Goal: Information Seeking & Learning: Understand process/instructions

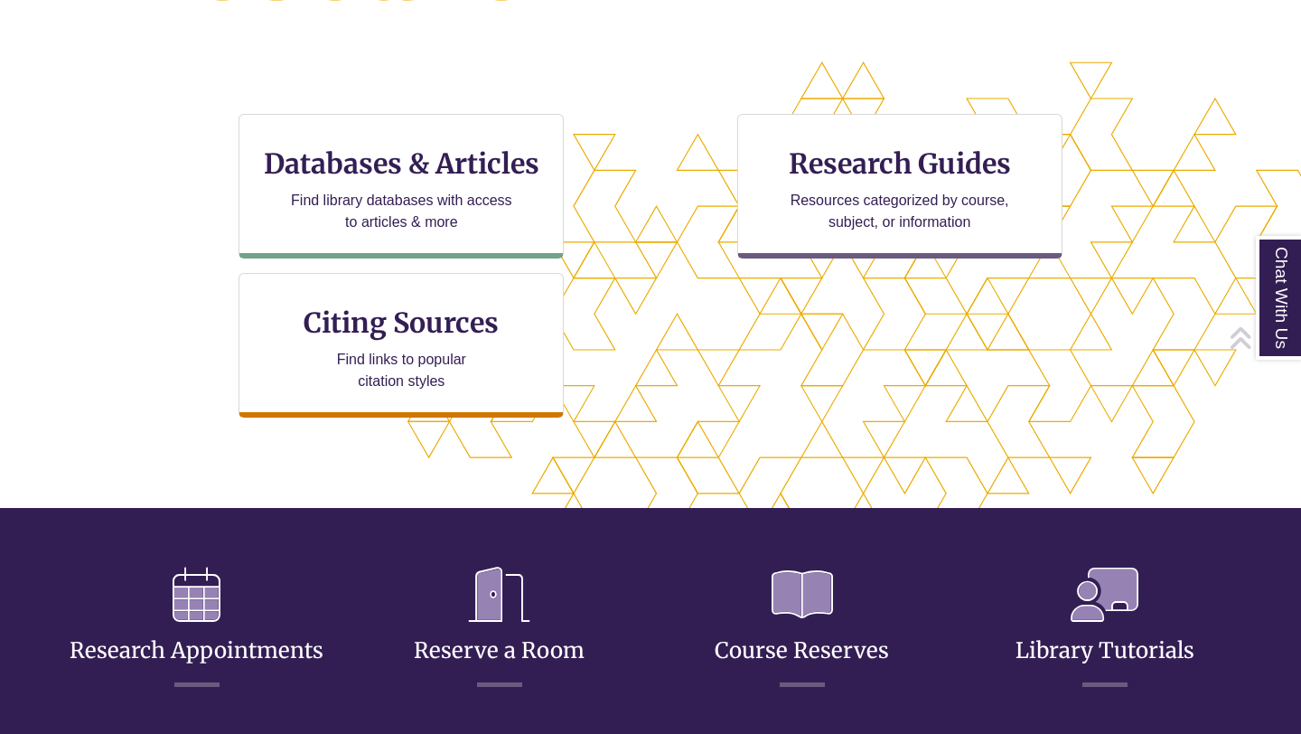
scroll to position [636, 0]
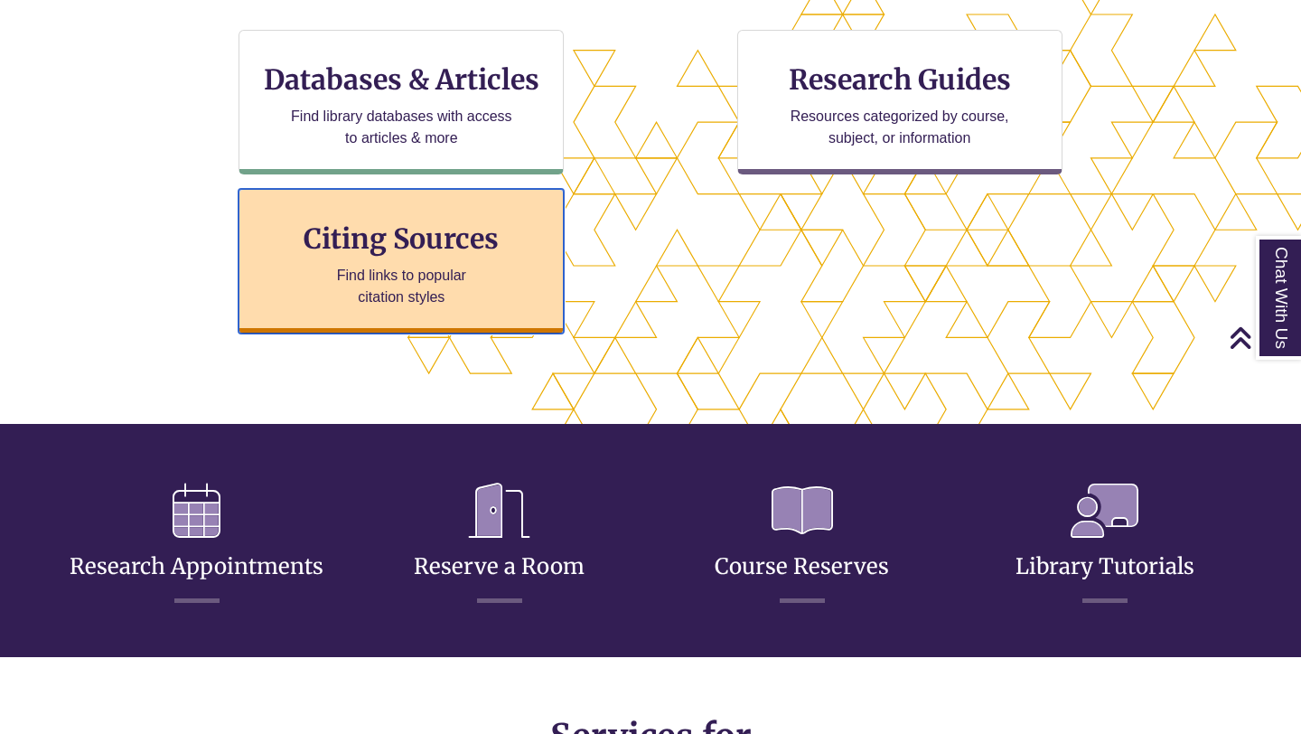
click at [445, 304] on p "Find links to popular citation styles" at bounding box center [402, 286] width 176 height 43
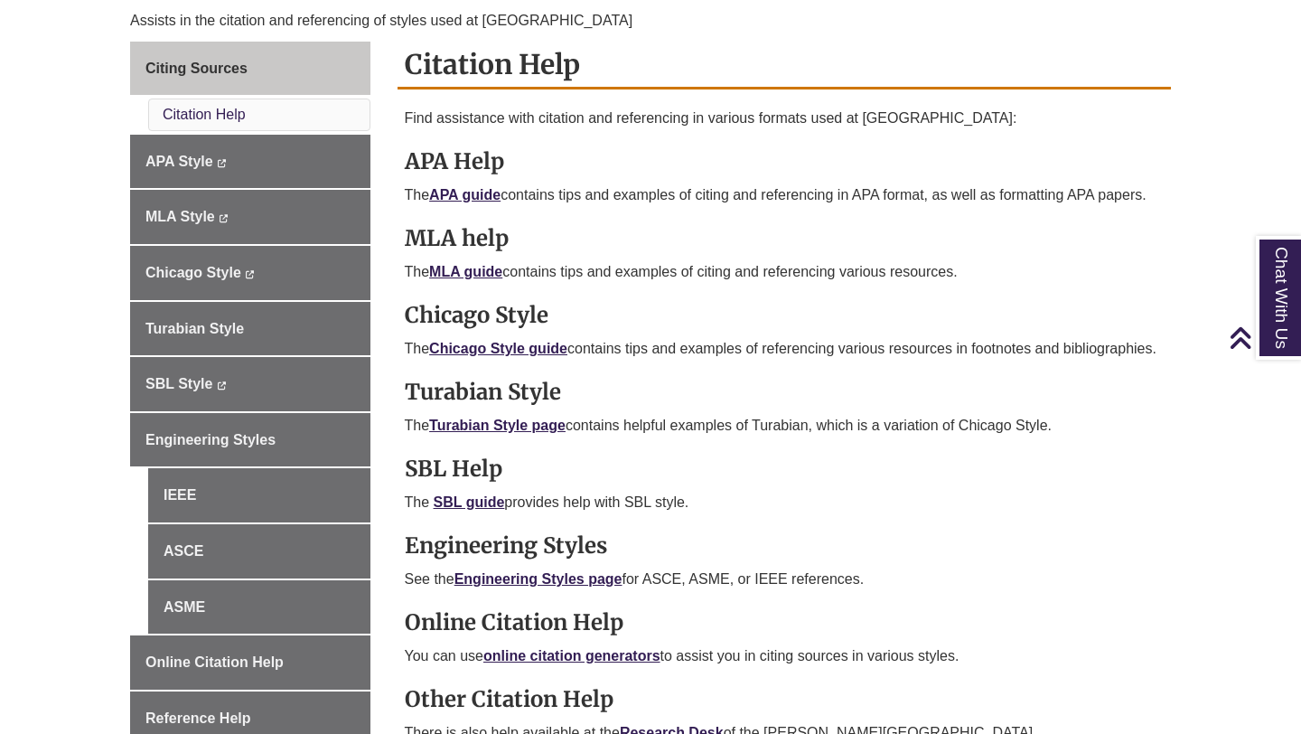
scroll to position [458, 0]
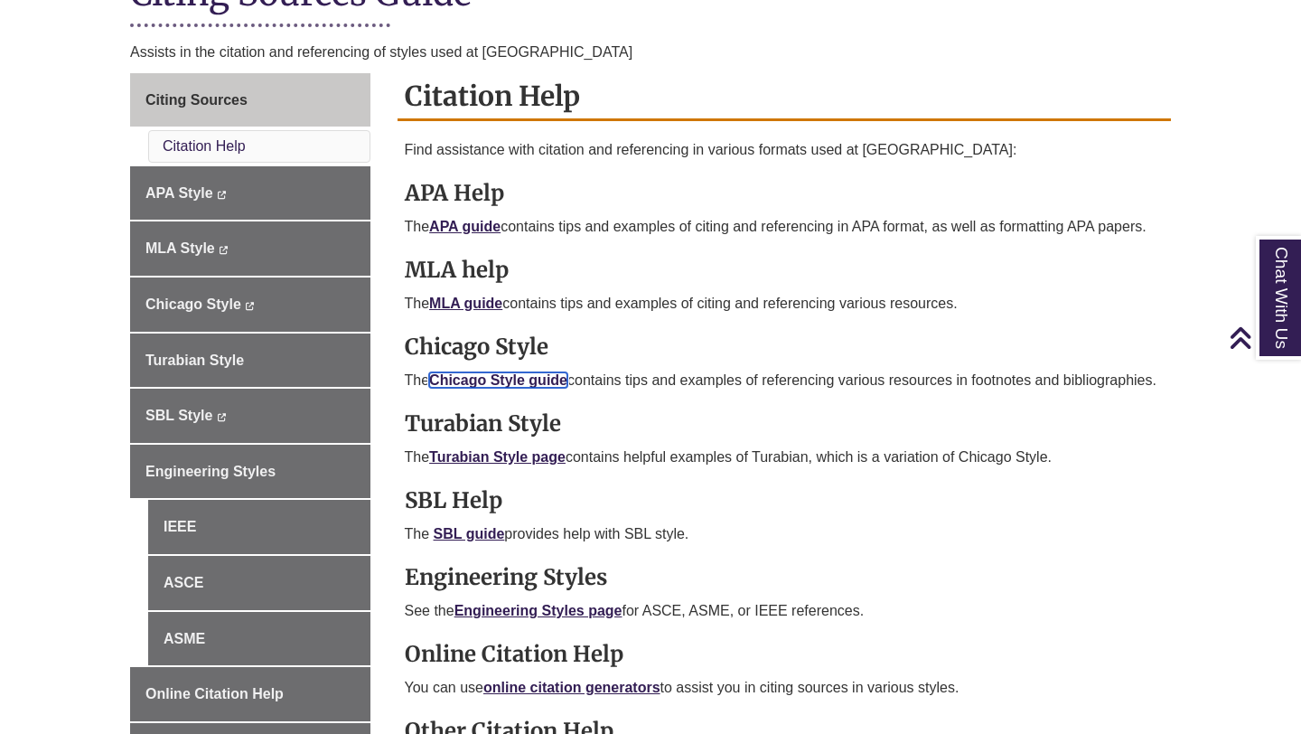
click at [548, 372] on link "Chicago Style guide" at bounding box center [498, 379] width 138 height 15
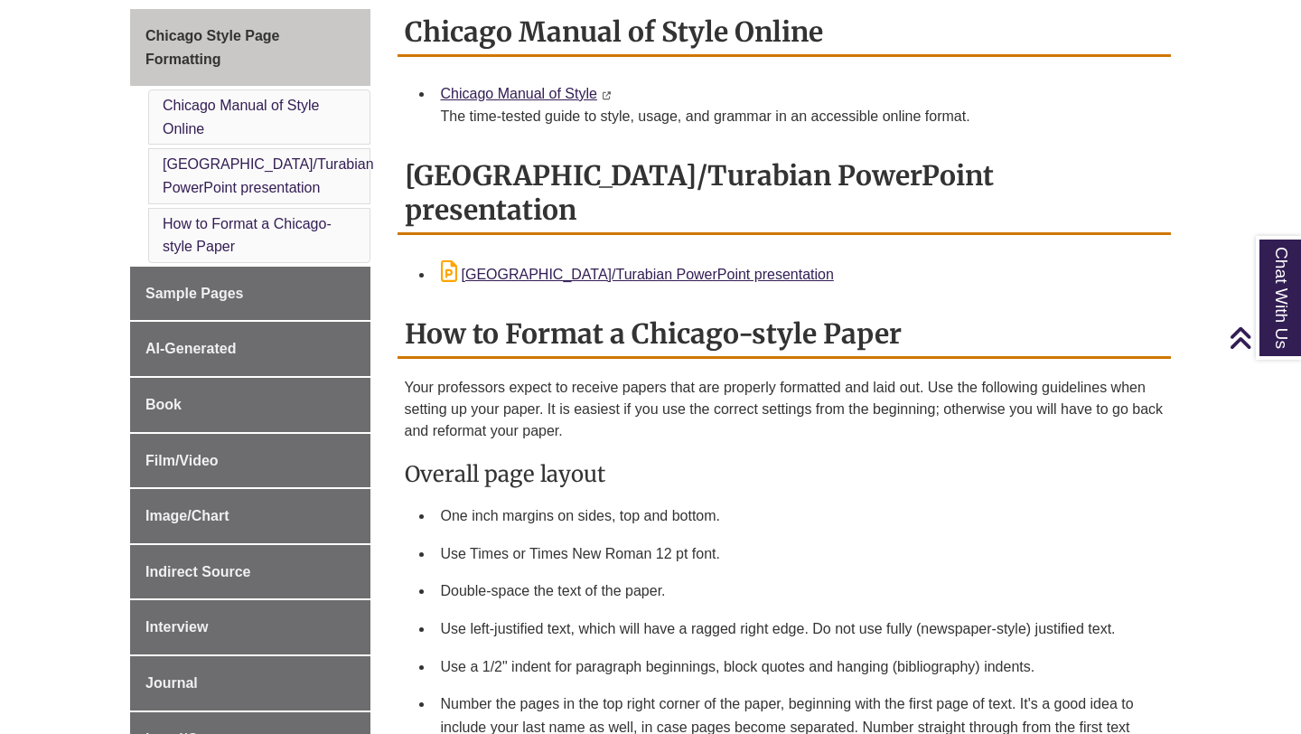
scroll to position [492, 0]
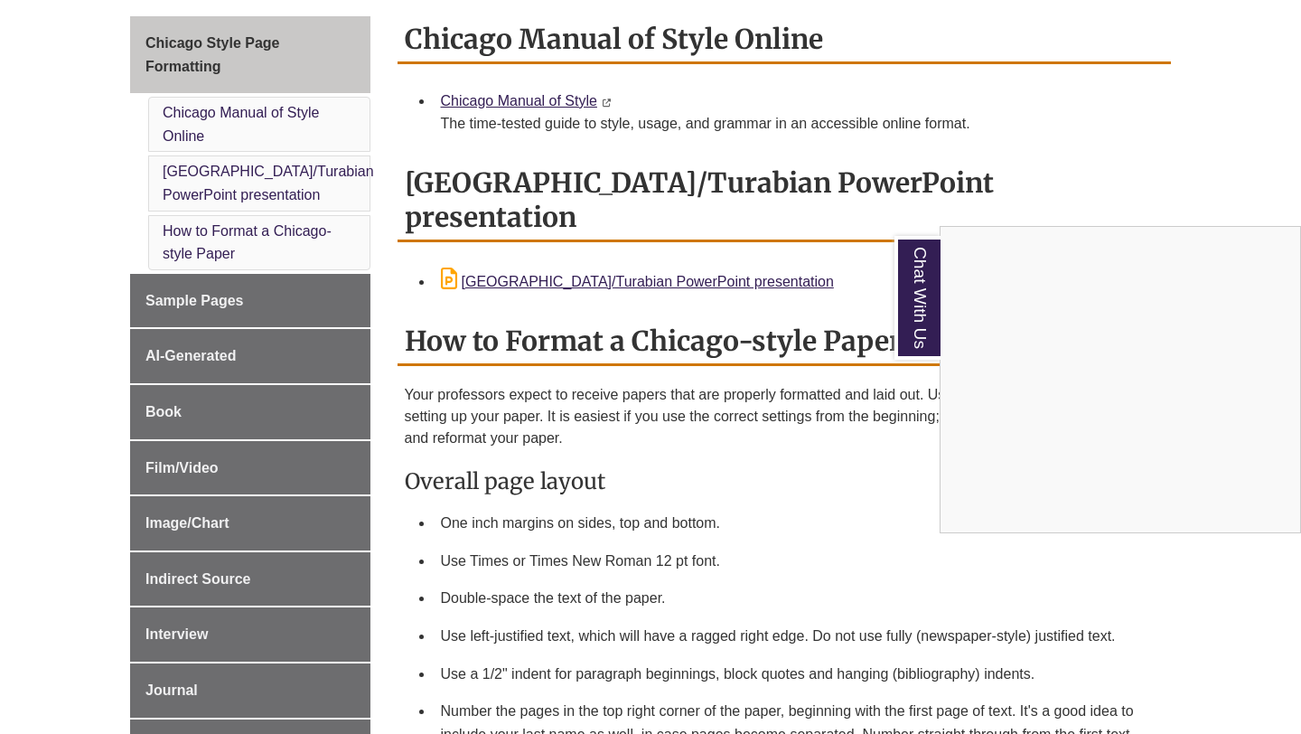
click at [546, 97] on div "Chat With Us" at bounding box center [650, 367] width 1301 height 734
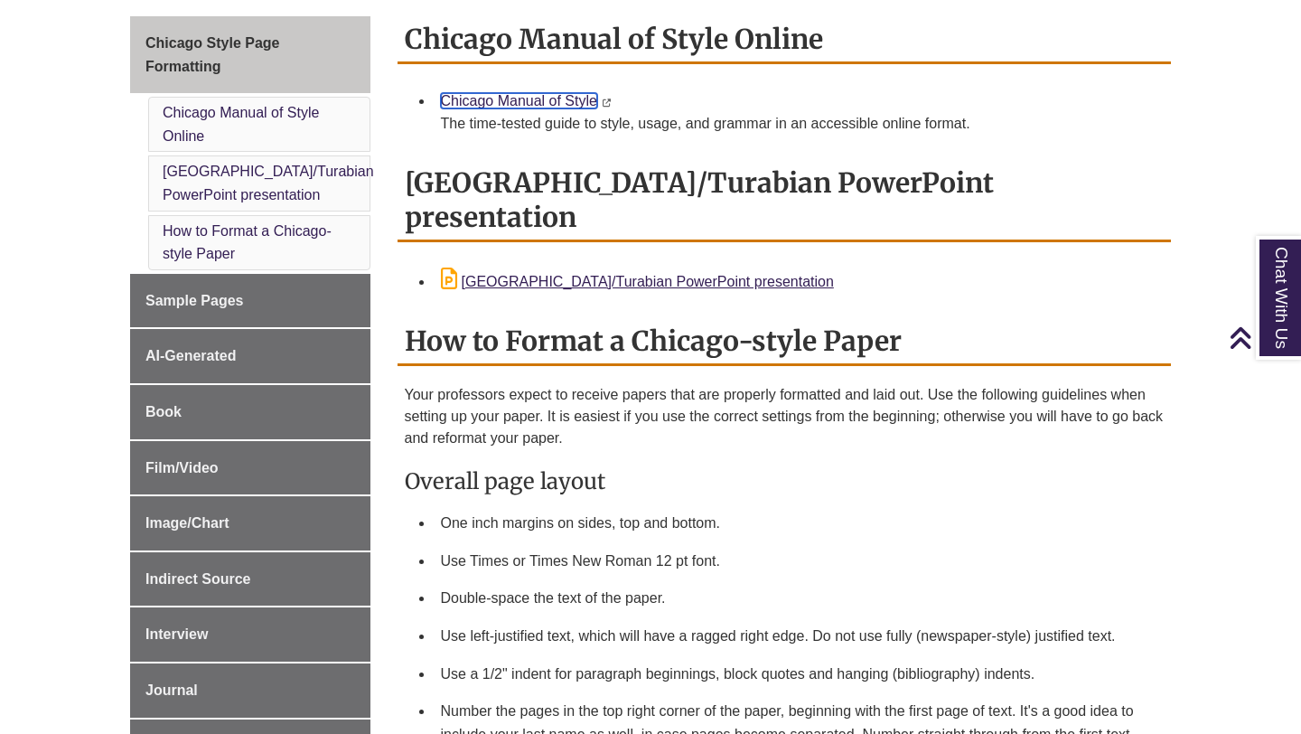
click at [539, 105] on link "Chicago Manual of Style" at bounding box center [519, 100] width 156 height 15
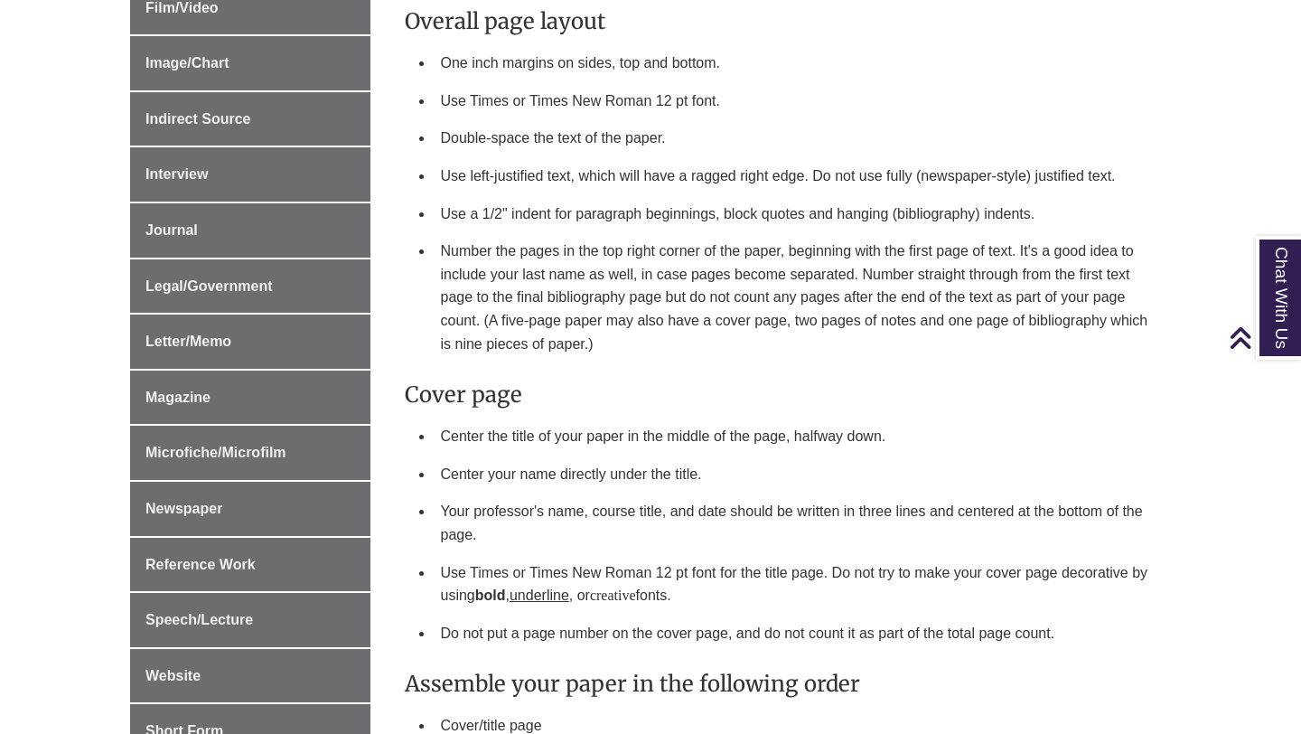
scroll to position [952, 0]
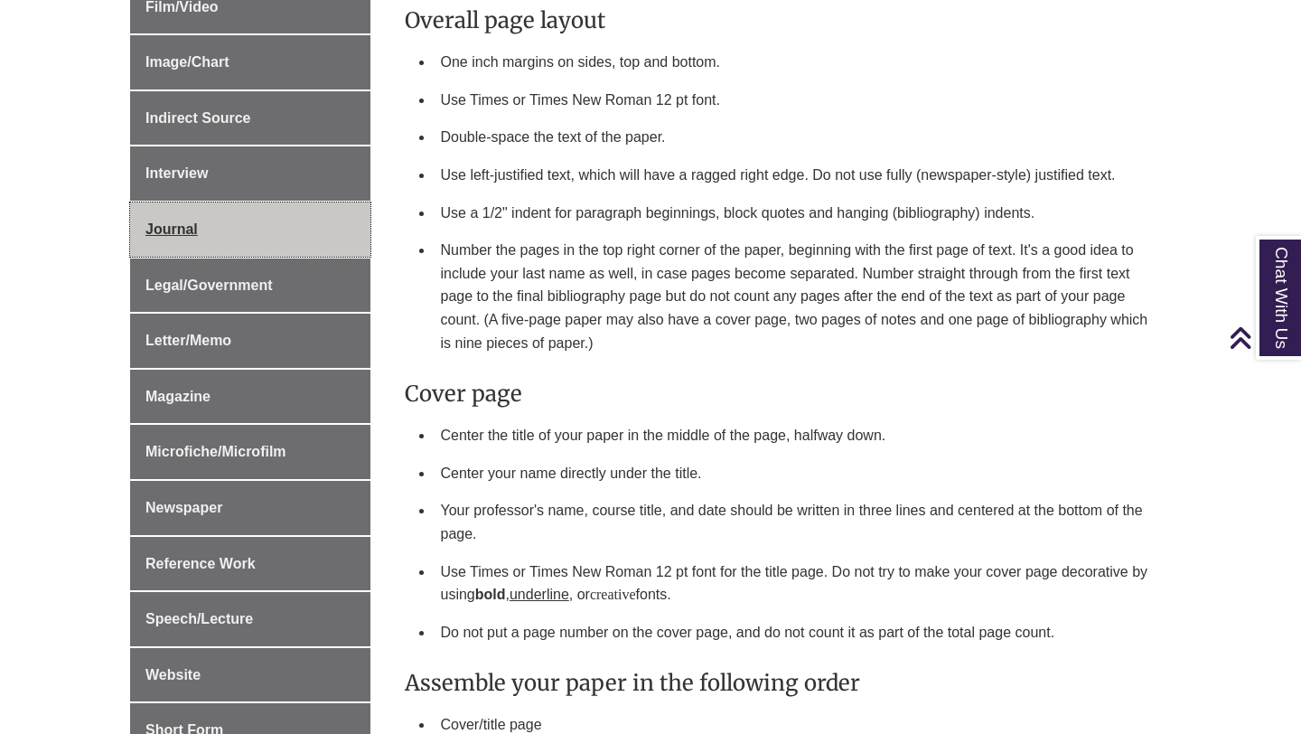
click at [259, 229] on link "Journal" at bounding box center [250, 229] width 240 height 54
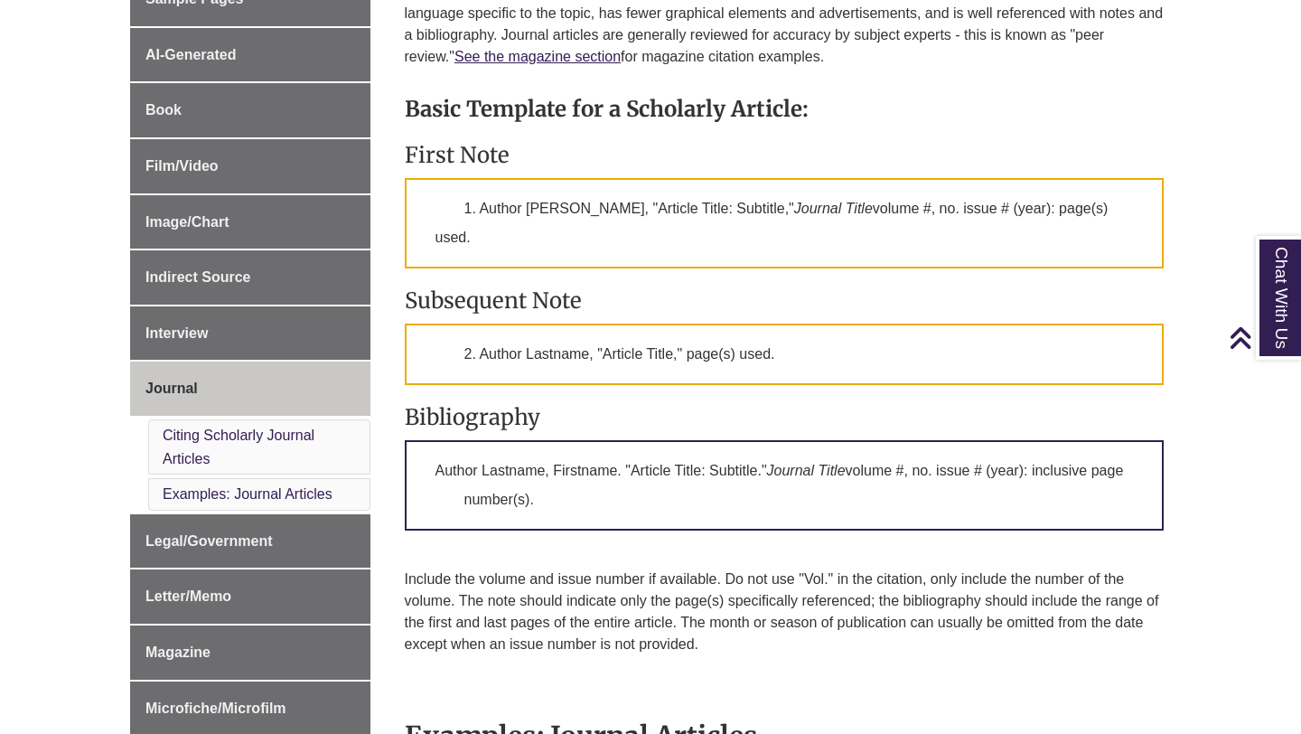
scroll to position [608, 0]
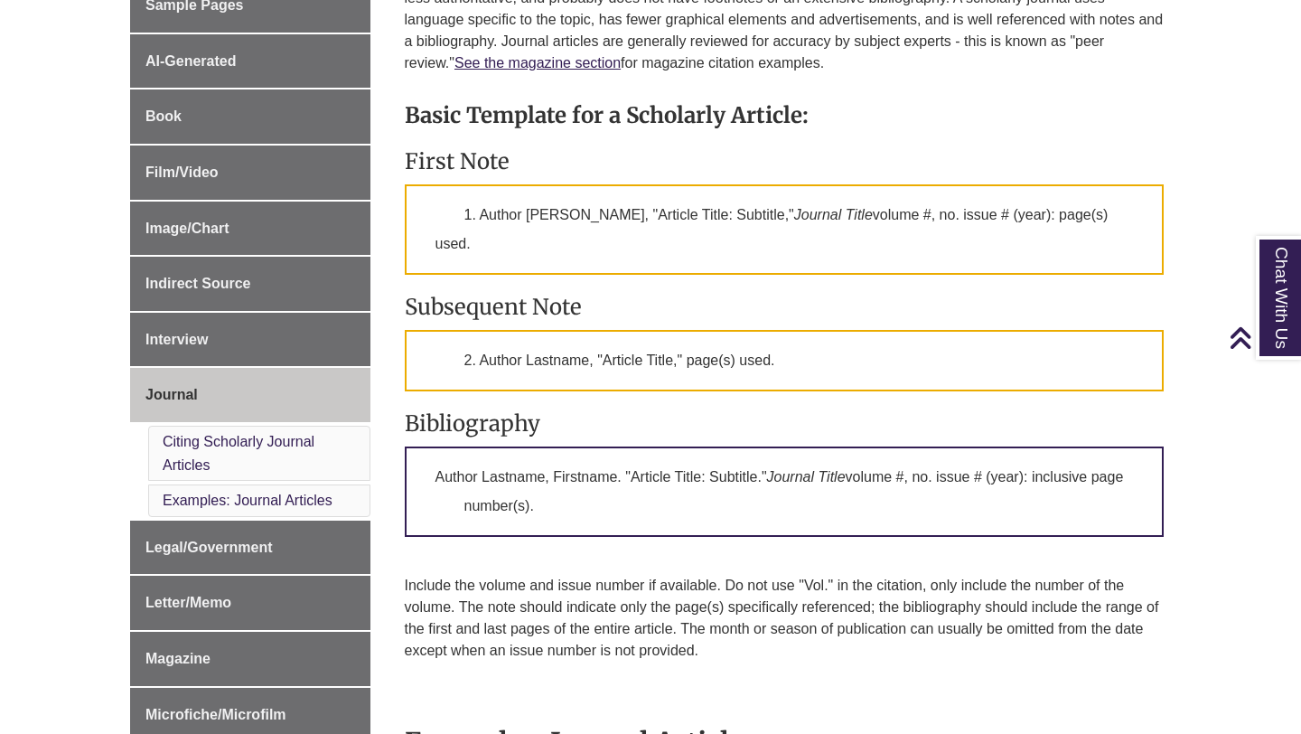
drag, startPoint x: 396, startPoint y: 155, endPoint x: 818, endPoint y: 517, distance: 555.6
click at [819, 517] on div "Is your source a magazine, or a journal? A magazine article is intended to be r…" at bounding box center [785, 334] width 774 height 736
click at [600, 530] on p "Author Lastname, Firstname. "Article Title: Subtitle." Journal Title volume #, …" at bounding box center [785, 491] width 760 height 90
drag, startPoint x: 577, startPoint y: 512, endPoint x: 406, endPoint y: 170, distance: 383.1
click at [406, 170] on div "Basic Template for a Scholarly Article: First Note 1. Author Firstname Lastname…" at bounding box center [785, 392] width 760 height 618
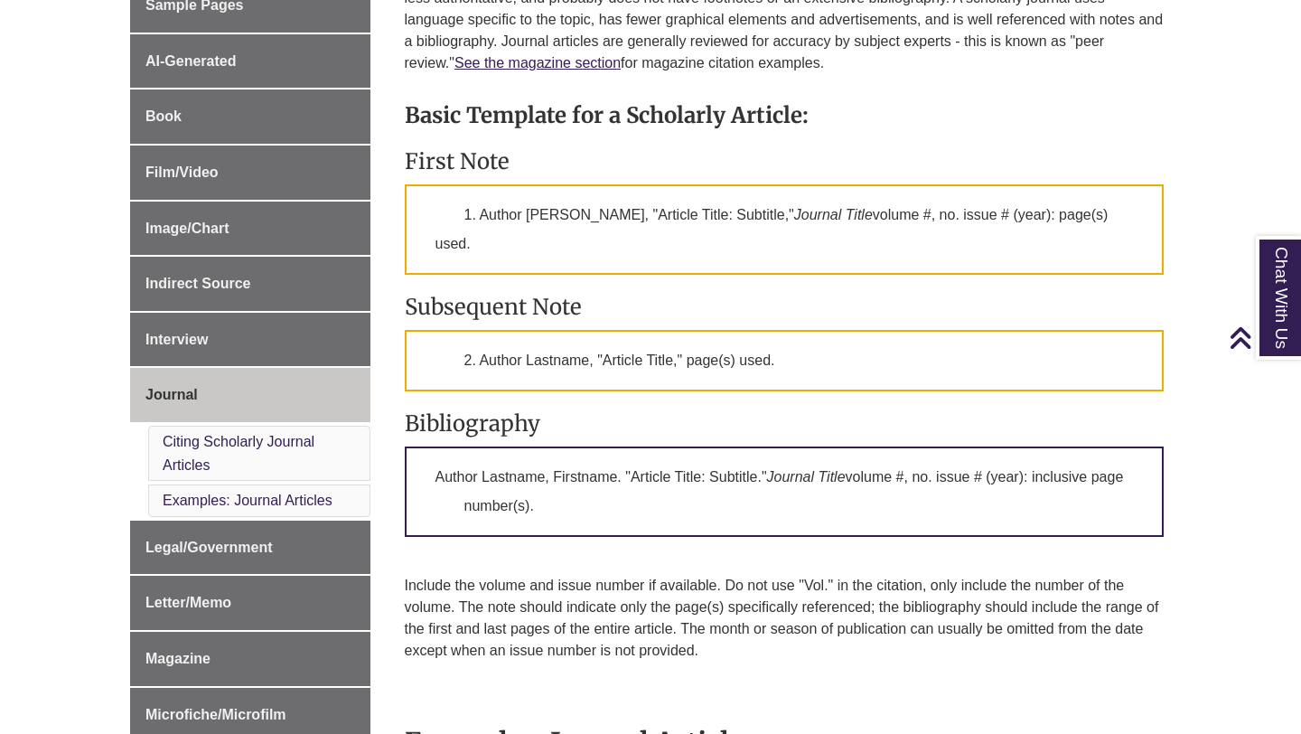
copy div "First Note 1. Author Firstname Lastname, "Article Title: Subtitle," Journal Tit…"
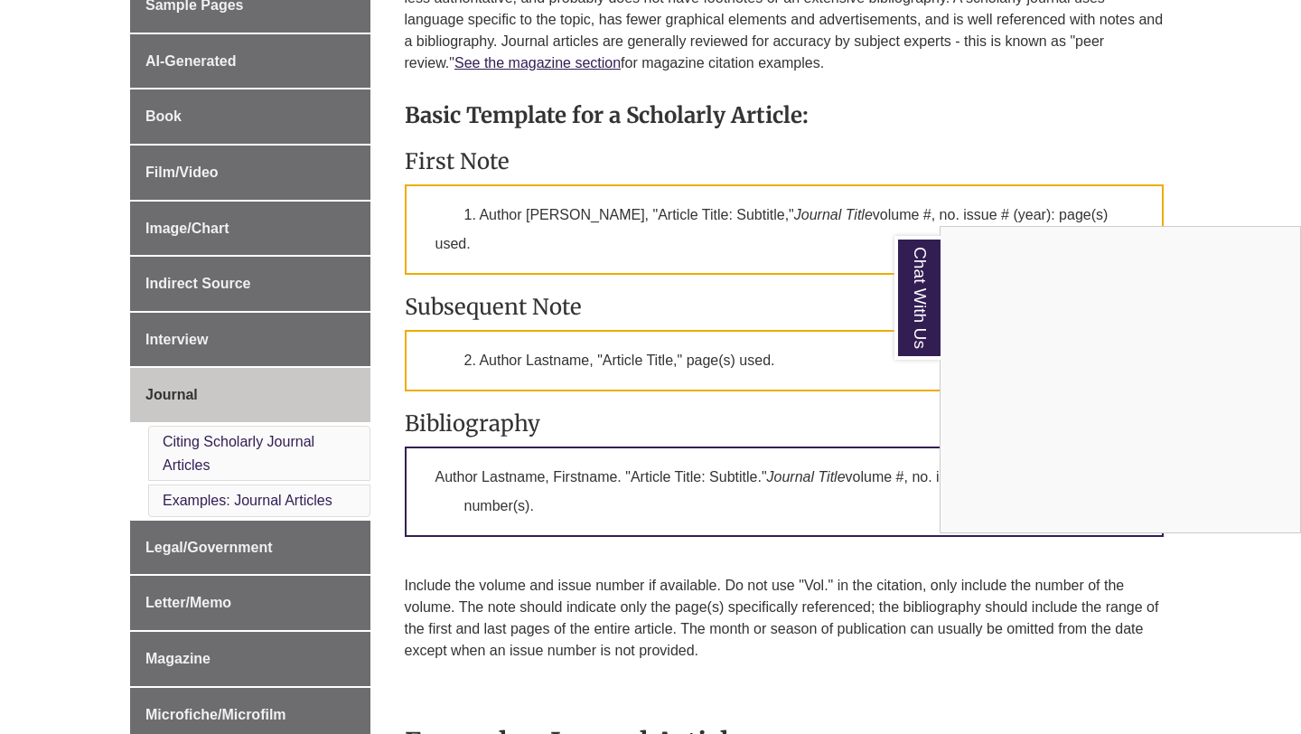
copy div "First Note 1. Author Firstname Lastname, "Article Title: Subtitle," Journal Tit…"
